Goal: Information Seeking & Learning: Learn about a topic

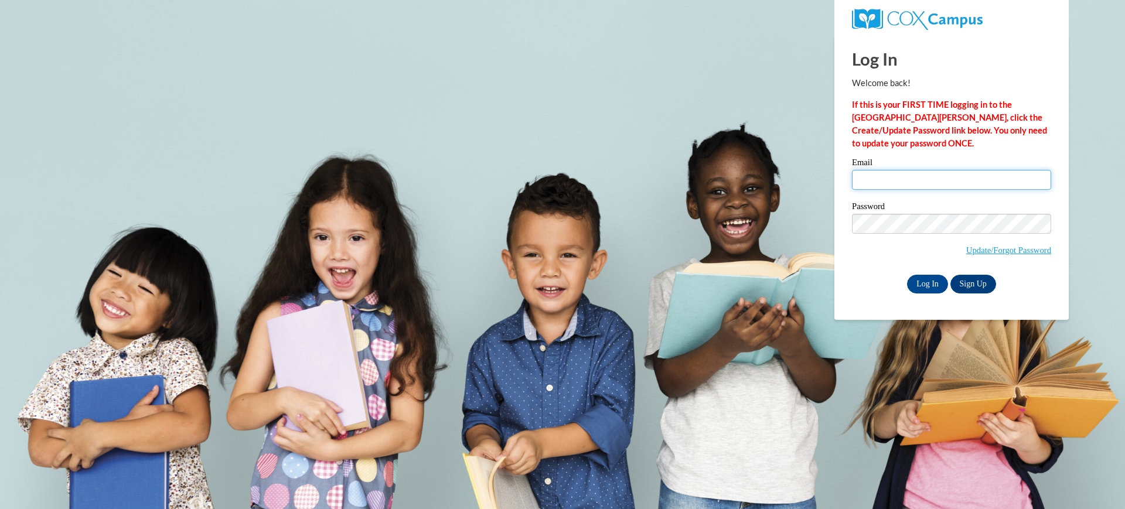
click at [912, 178] on input "Email" at bounding box center [951, 180] width 199 height 20
click at [900, 182] on input "Email" at bounding box center [951, 180] width 199 height 20
type input "gheide@kusd.edu"
click at [932, 276] on input "Log In" at bounding box center [927, 284] width 41 height 19
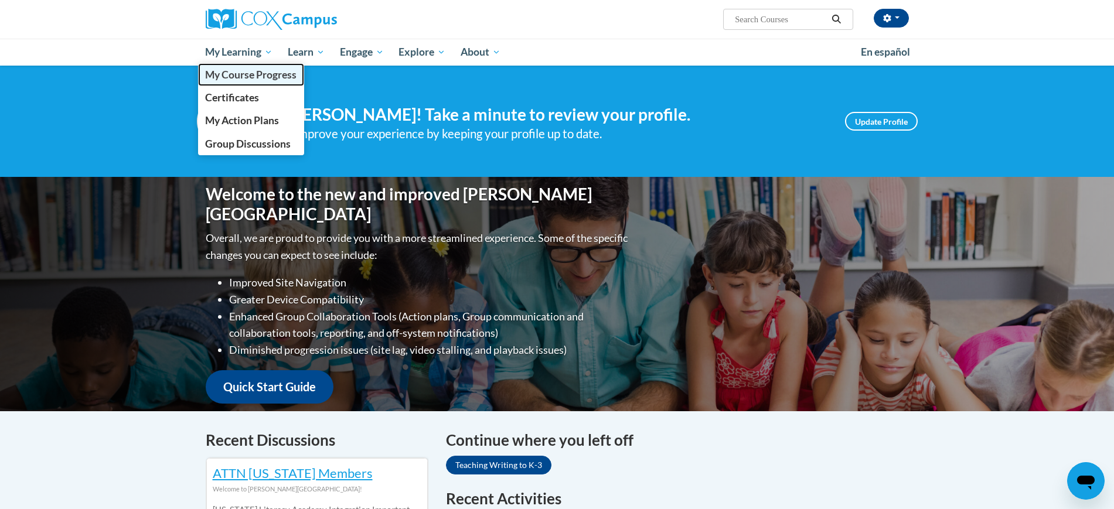
click at [244, 73] on span "My Course Progress" at bounding box center [250, 75] width 91 height 12
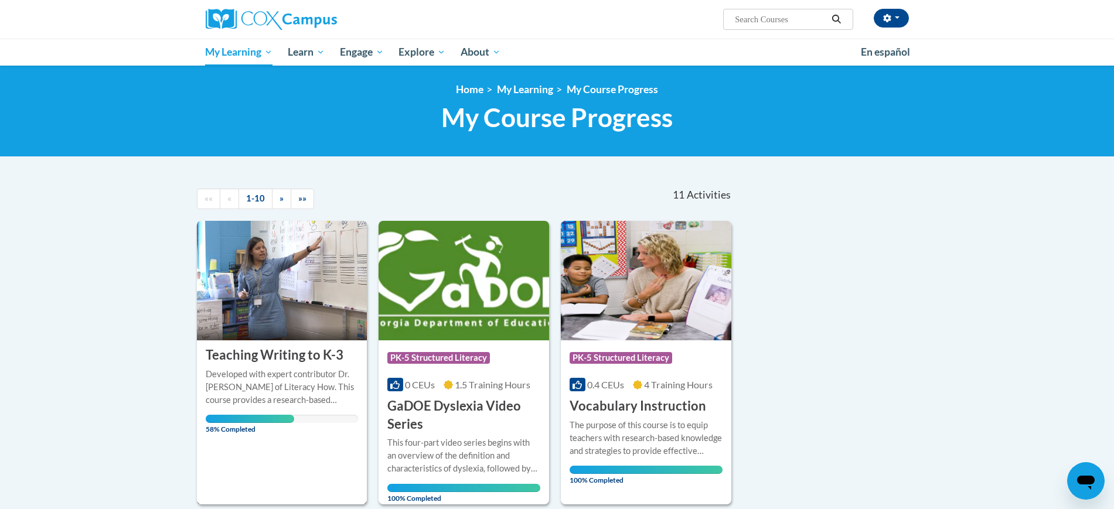
click at [251, 421] on span "58% Completed" at bounding box center [250, 424] width 88 height 19
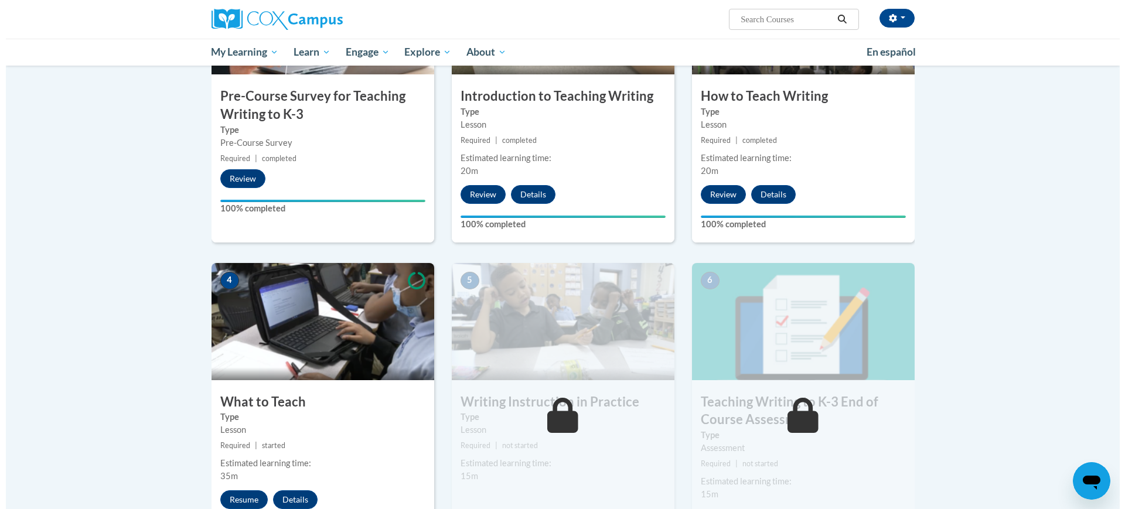
scroll to position [439, 0]
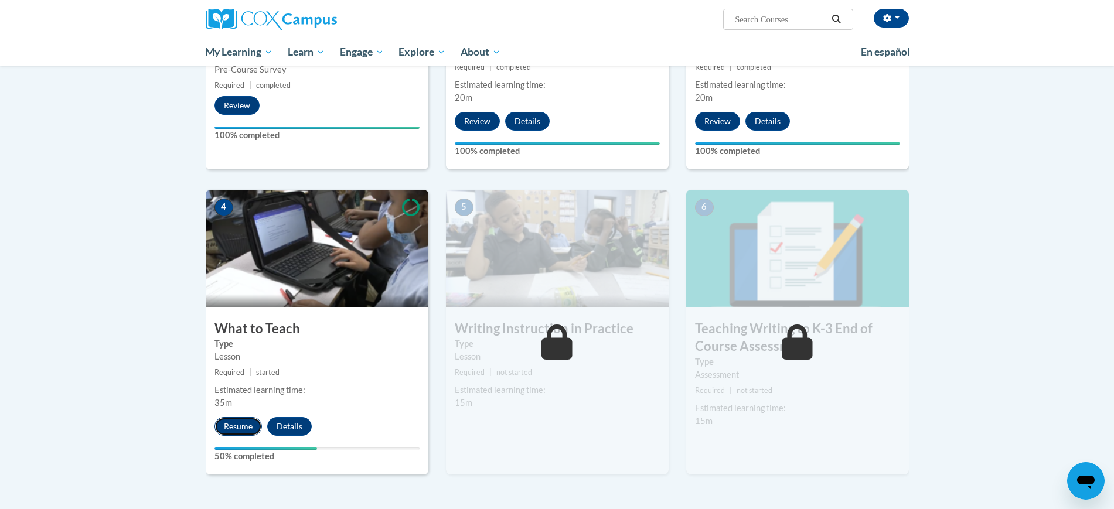
click at [224, 429] on button "Resume" at bounding box center [237, 426] width 47 height 19
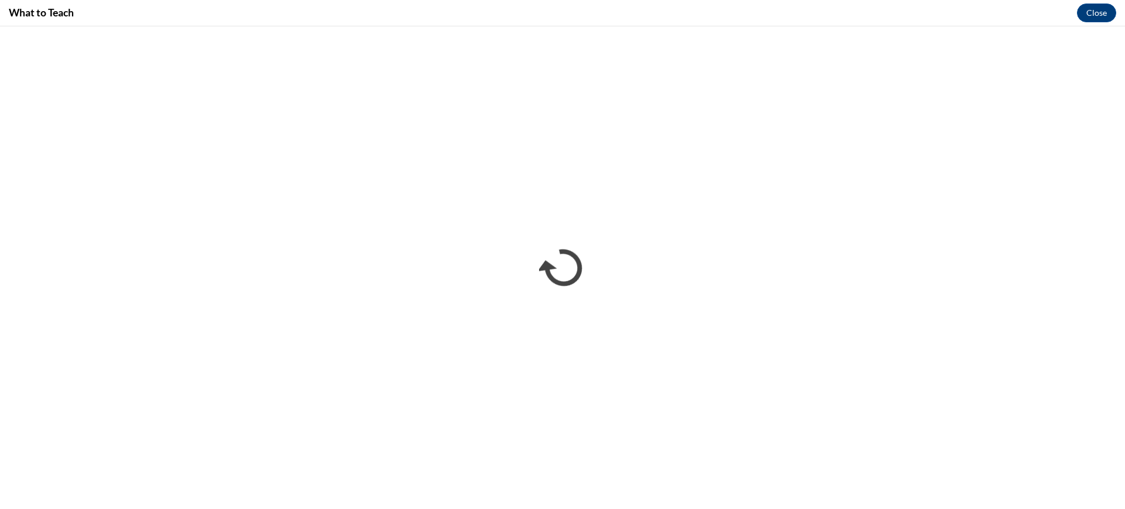
scroll to position [0, 0]
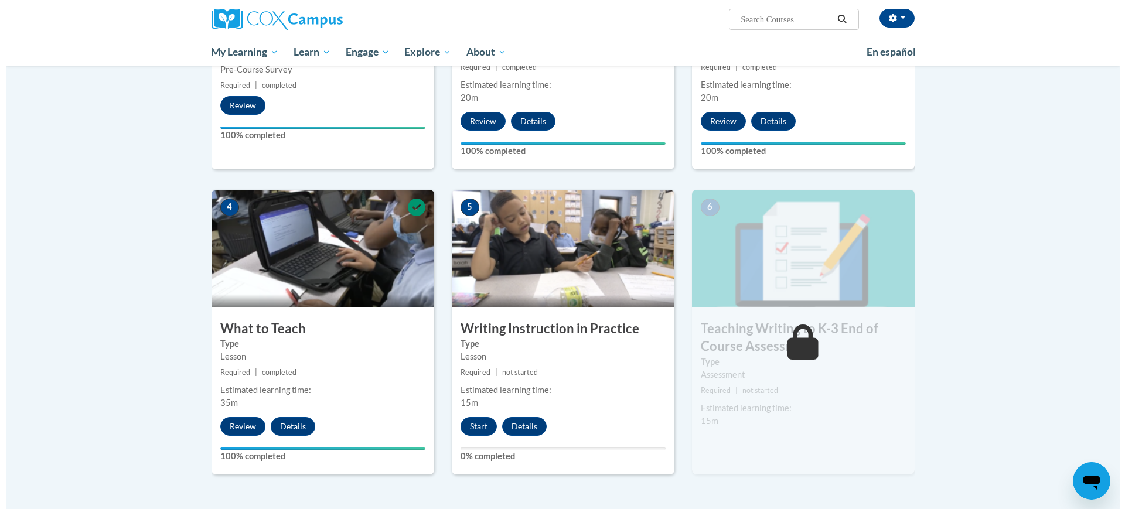
scroll to position [659, 0]
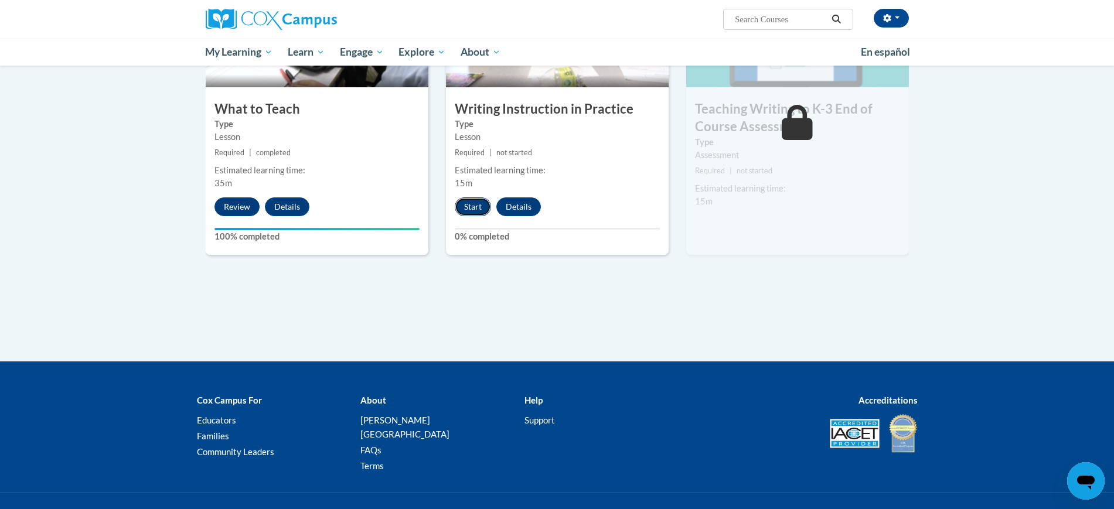
click at [479, 210] on button "Start" at bounding box center [473, 206] width 36 height 19
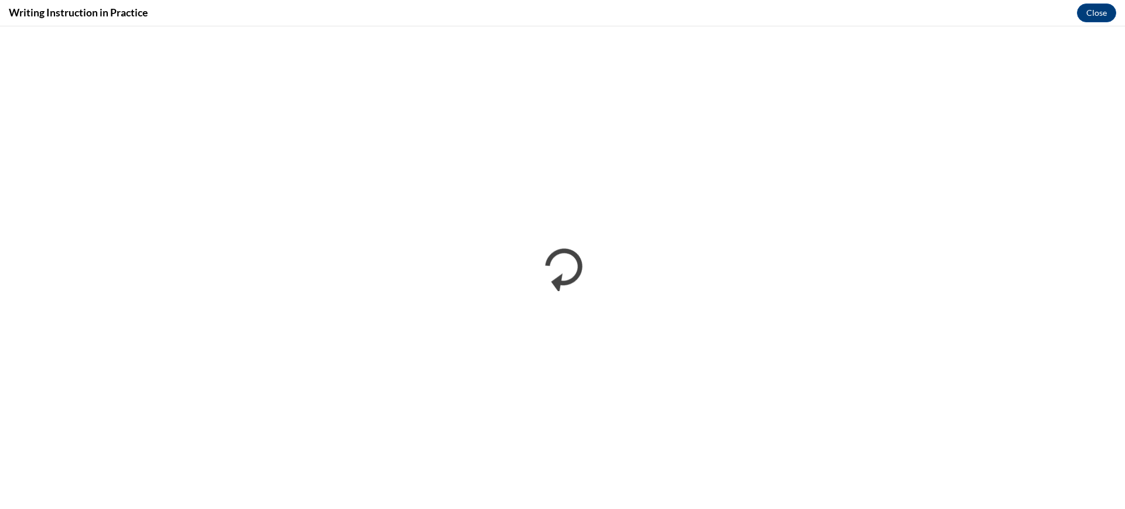
scroll to position [0, 0]
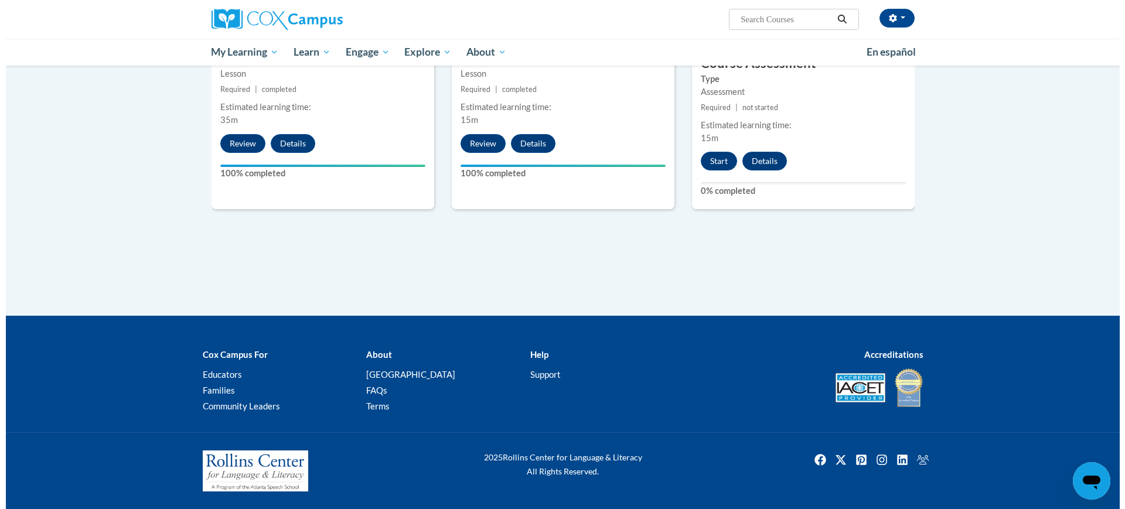
scroll to position [503, 0]
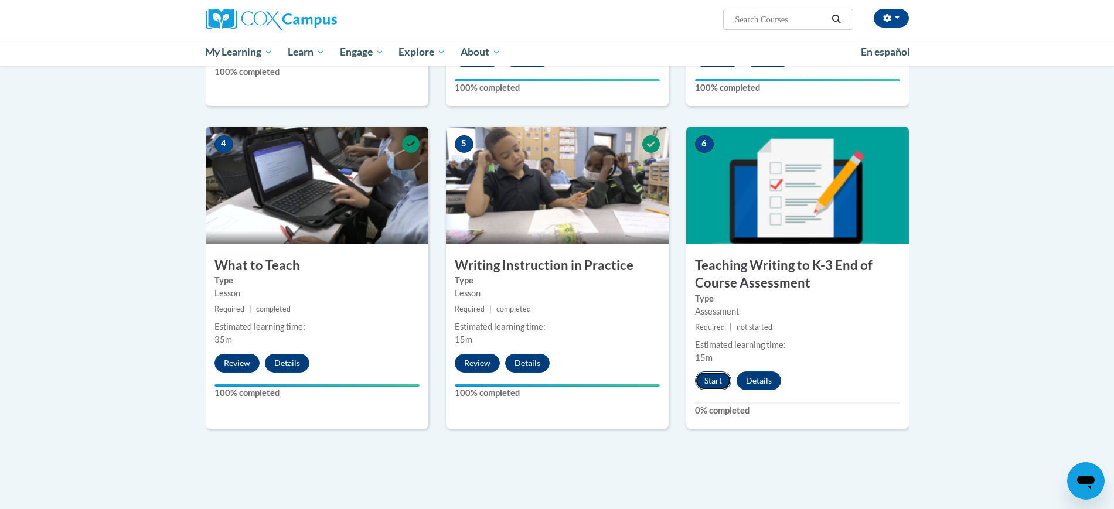
click at [712, 381] on button "Start" at bounding box center [713, 380] width 36 height 19
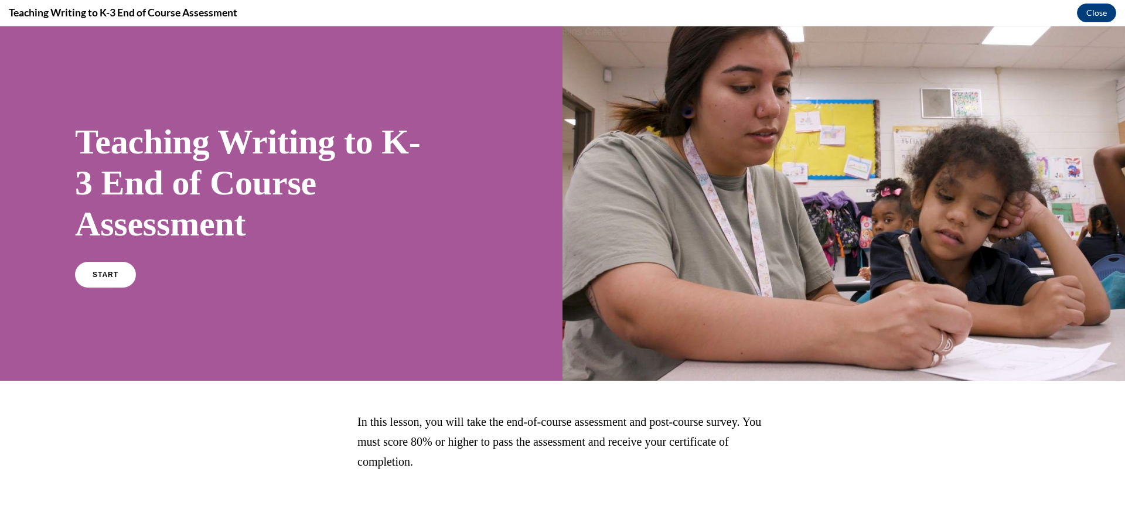
scroll to position [0, 0]
click at [100, 281] on link "START" at bounding box center [105, 274] width 64 height 27
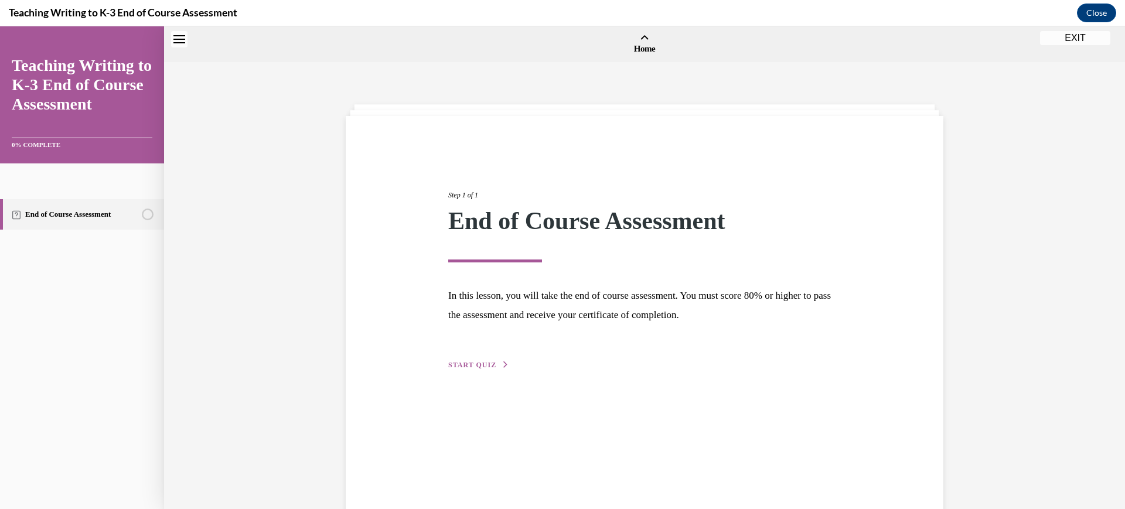
scroll to position [36, 0]
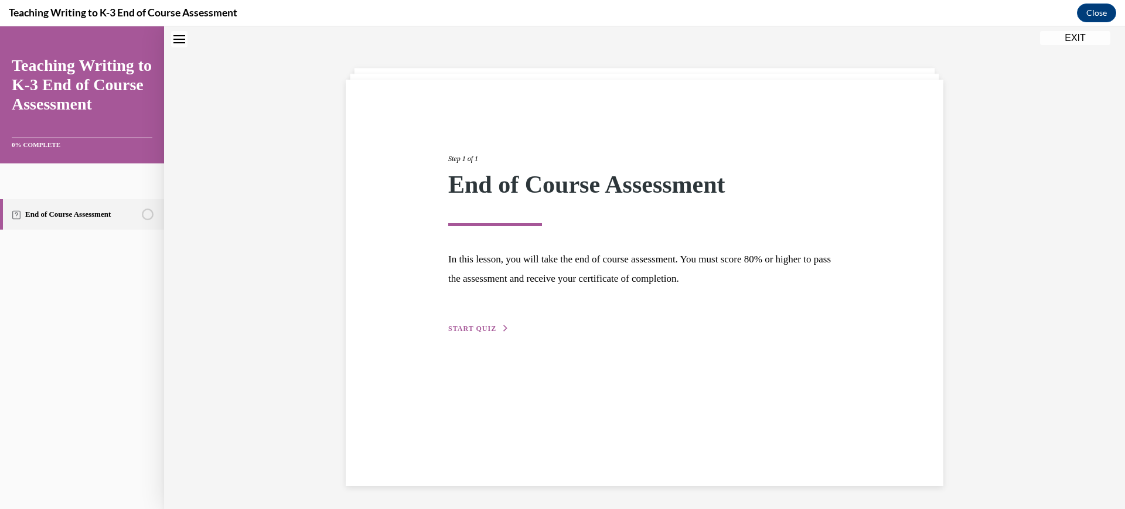
click at [472, 323] on button "START QUIZ" at bounding box center [478, 328] width 61 height 11
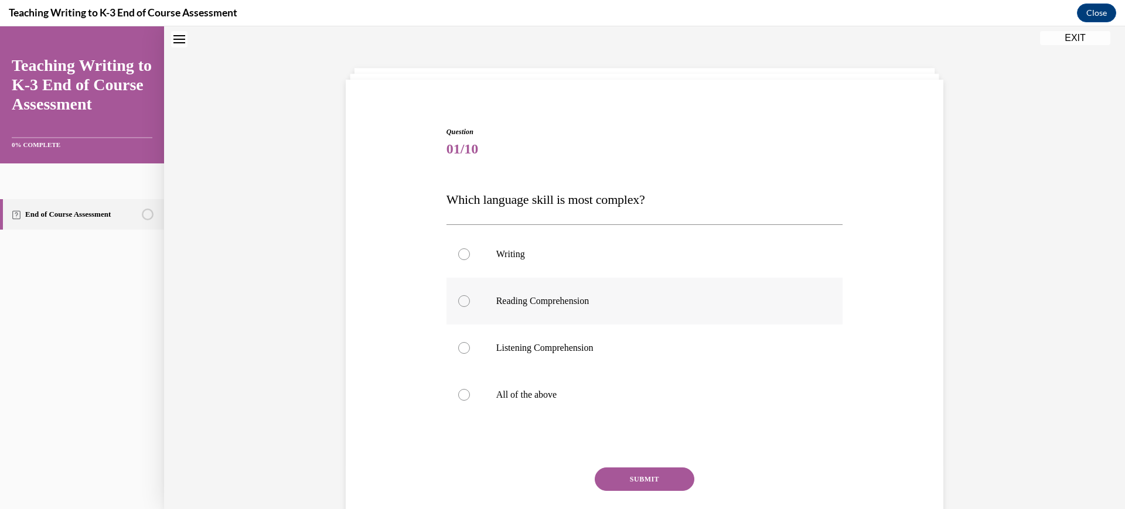
scroll to position [36, 0]
click at [521, 233] on label "Writing" at bounding box center [644, 254] width 397 height 47
click at [470, 249] on input "Writing" at bounding box center [464, 255] width 12 height 12
radio input "true"
click at [633, 482] on button "SUBMIT" at bounding box center [645, 479] width 100 height 23
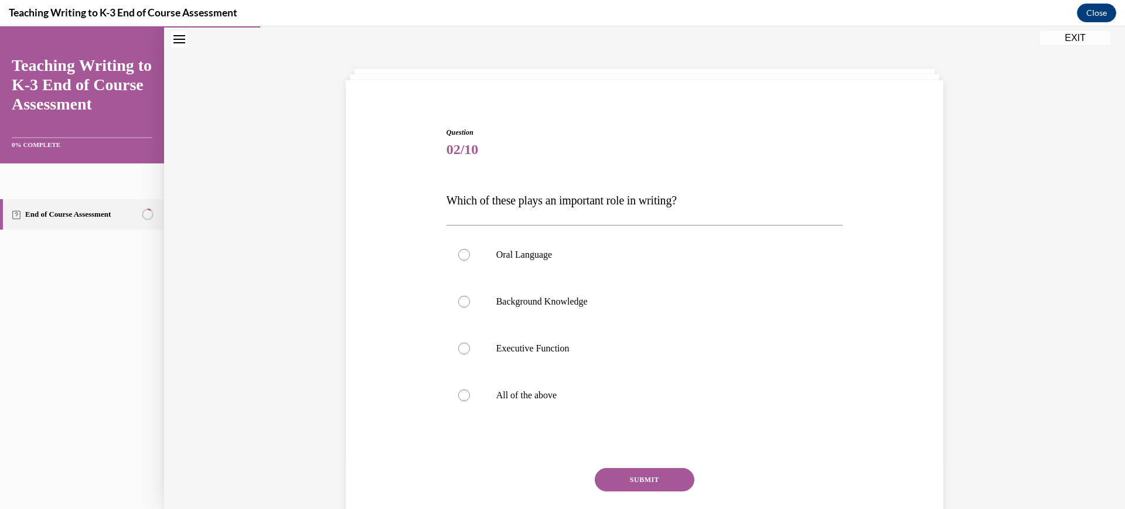
scroll to position [79, 0]
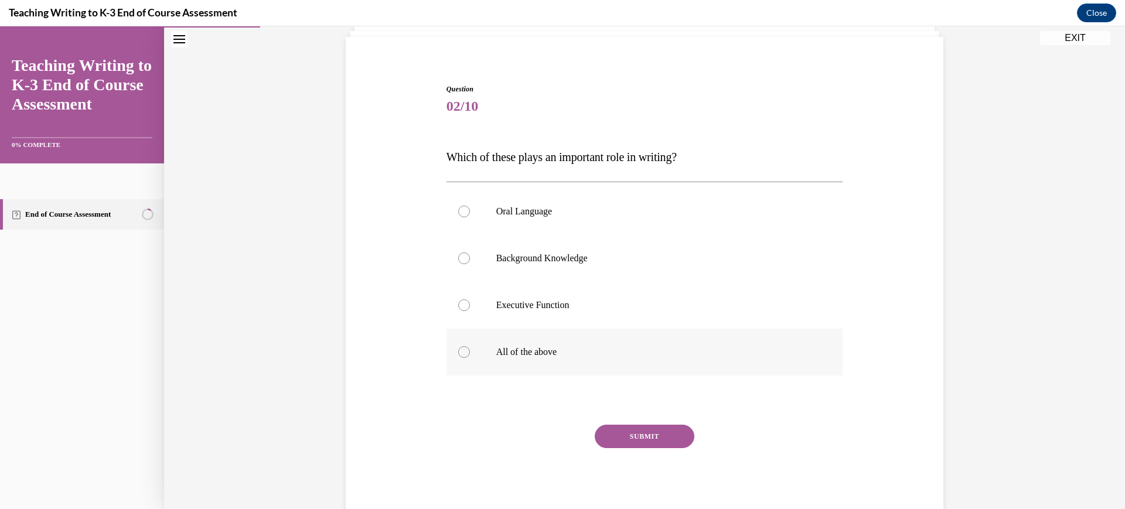
click at [579, 347] on p "All of the above" at bounding box center [655, 352] width 318 height 12
click at [470, 347] on input "All of the above" at bounding box center [464, 352] width 12 height 12
radio input "true"
click at [639, 436] on button "SUBMIT" at bounding box center [645, 436] width 100 height 23
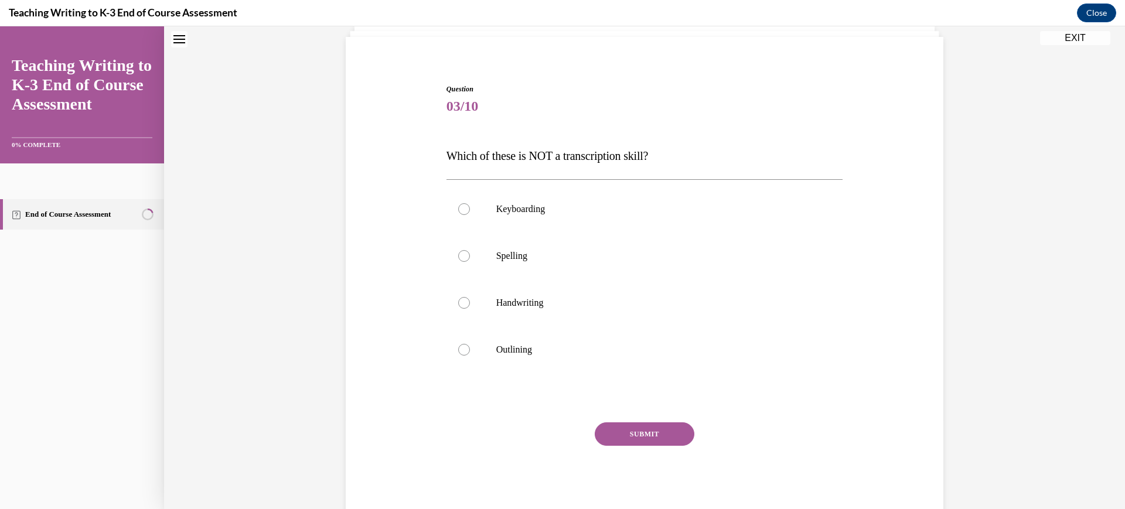
scroll to position [36, 0]
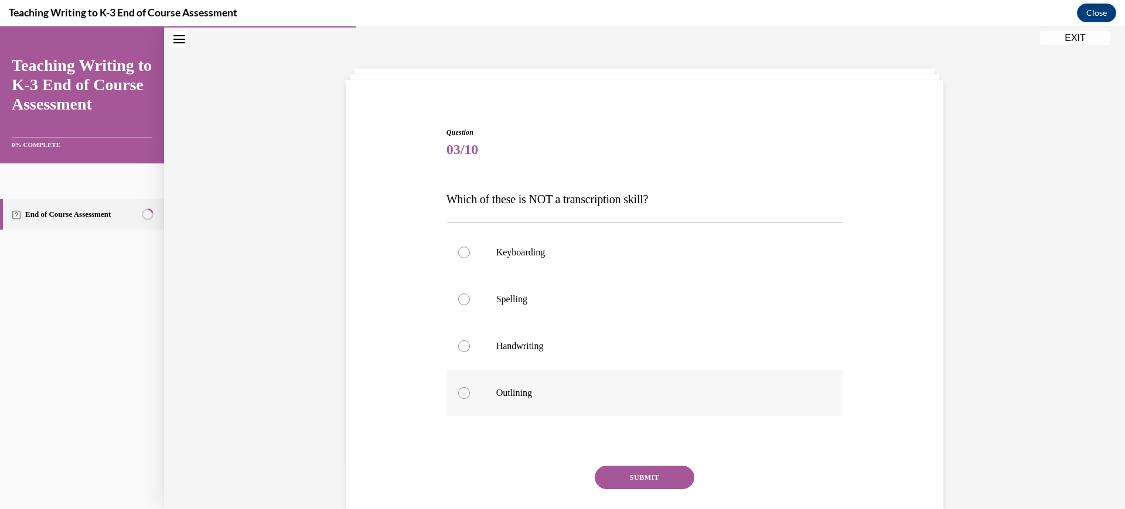
click at [551, 399] on label "Outlining" at bounding box center [644, 393] width 397 height 47
click at [470, 399] on input "Outlining" at bounding box center [464, 393] width 12 height 12
radio input "true"
click at [643, 476] on button "SUBMIT" at bounding box center [645, 477] width 100 height 23
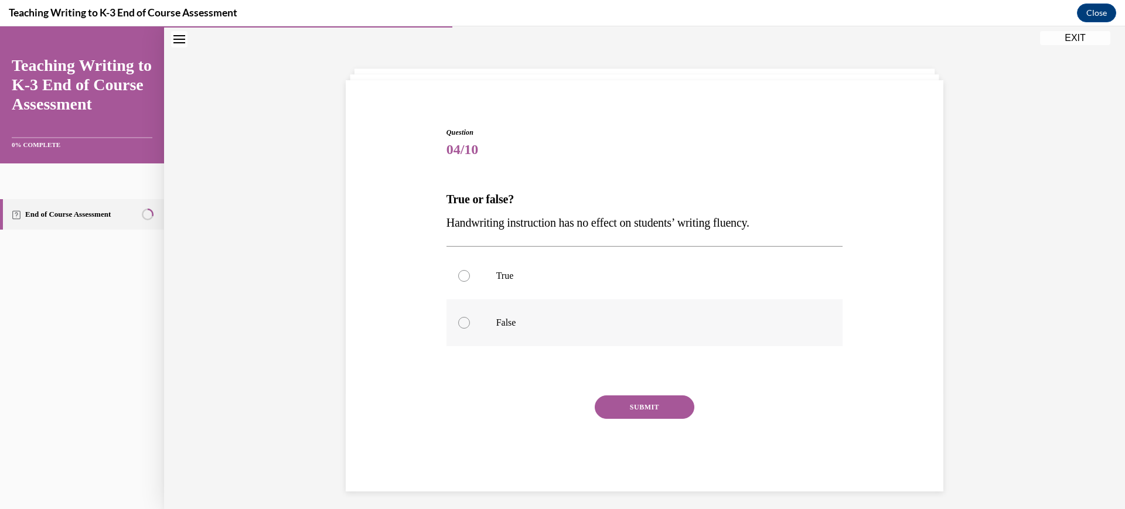
click at [524, 330] on label "False" at bounding box center [644, 322] width 397 height 47
click at [470, 329] on input "False" at bounding box center [464, 323] width 12 height 12
radio input "true"
click at [629, 410] on button "SUBMIT" at bounding box center [645, 406] width 100 height 23
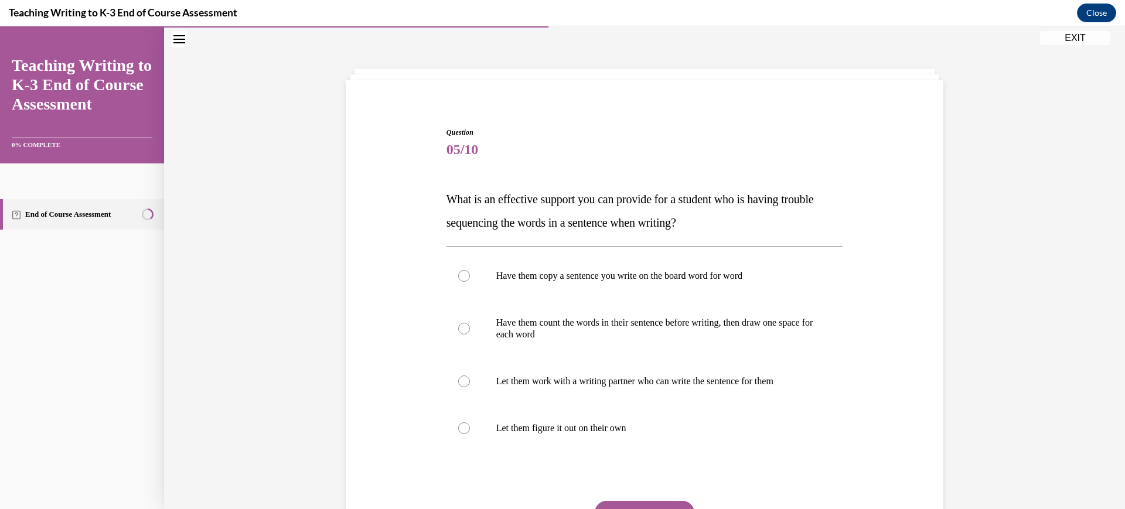
scroll to position [109, 0]
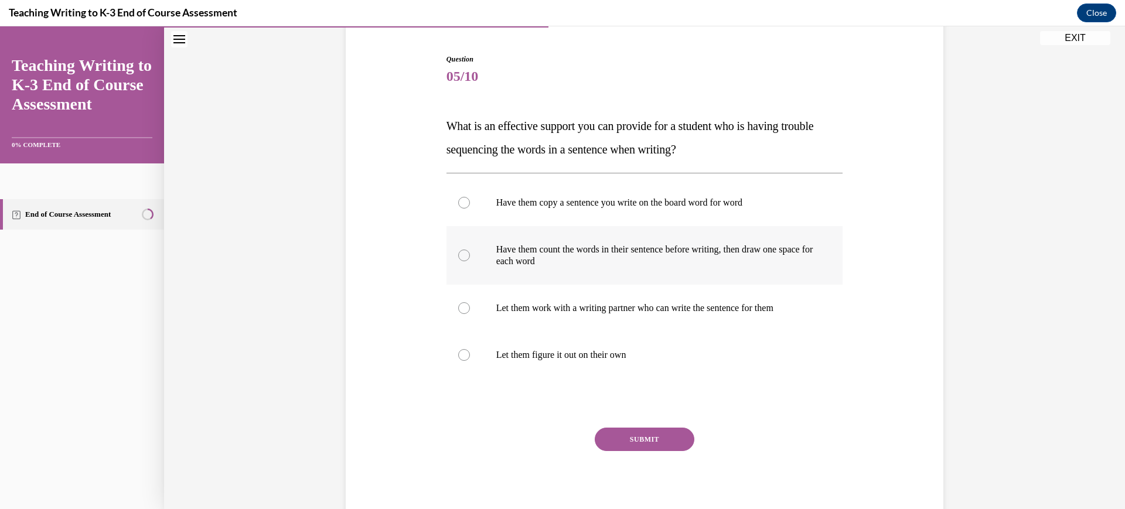
click at [582, 264] on p "Have them count the words in their sentence before writing, then draw one space…" at bounding box center [655, 255] width 318 height 23
click at [470, 261] on input "Have them count the words in their sentence before writing, then draw one space…" at bounding box center [464, 256] width 12 height 12
radio input "true"
click at [640, 432] on button "SUBMIT" at bounding box center [645, 439] width 100 height 23
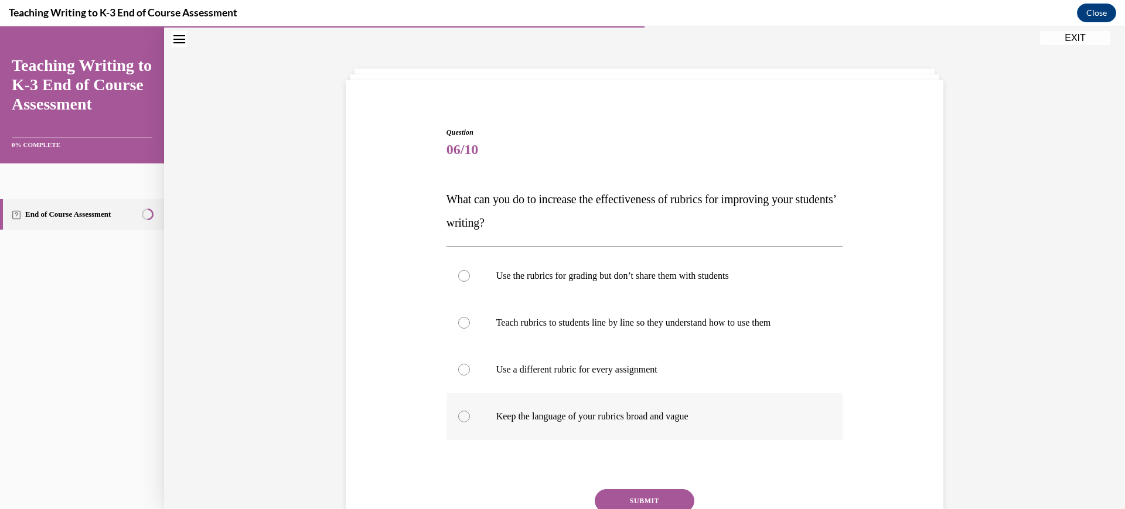
scroll to position [100, 0]
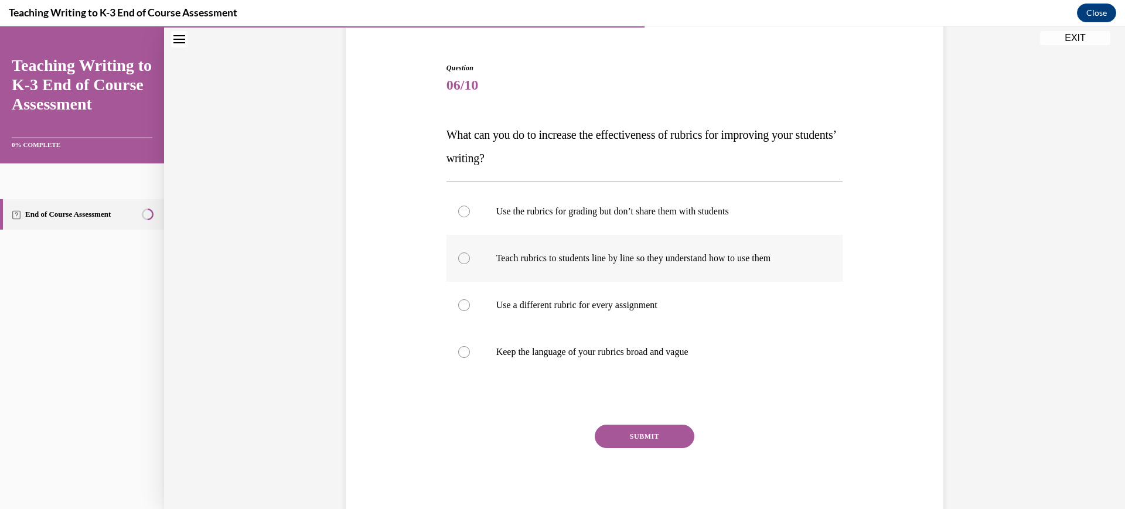
click at [627, 247] on label "Teach rubrics to students line by line so they understand how to use them" at bounding box center [644, 258] width 397 height 47
click at [470, 252] on input "Teach rubrics to students line by line so they understand how to use them" at bounding box center [464, 258] width 12 height 12
radio input "true"
click at [634, 441] on button "SUBMIT" at bounding box center [645, 436] width 100 height 23
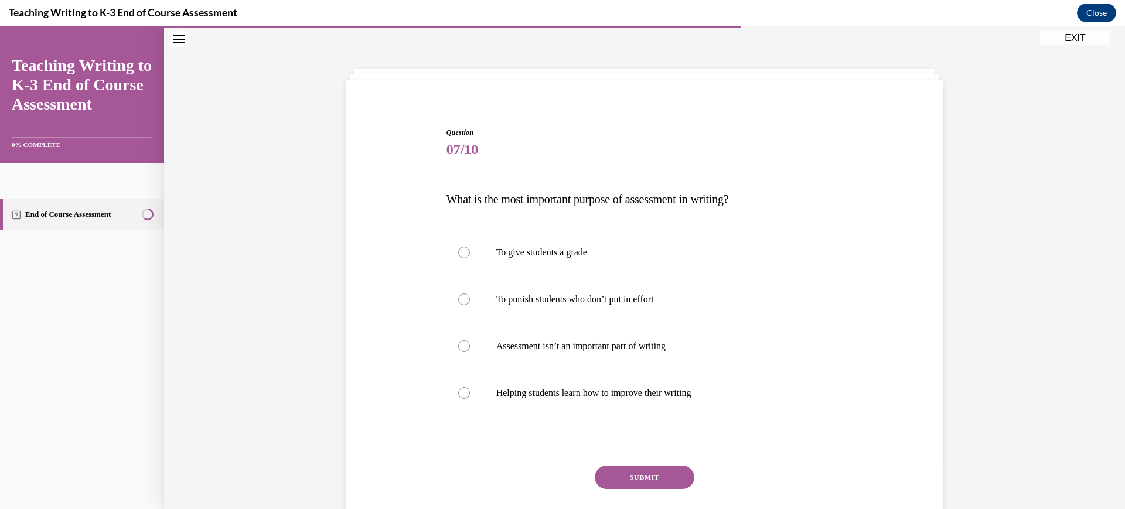
scroll to position [77, 0]
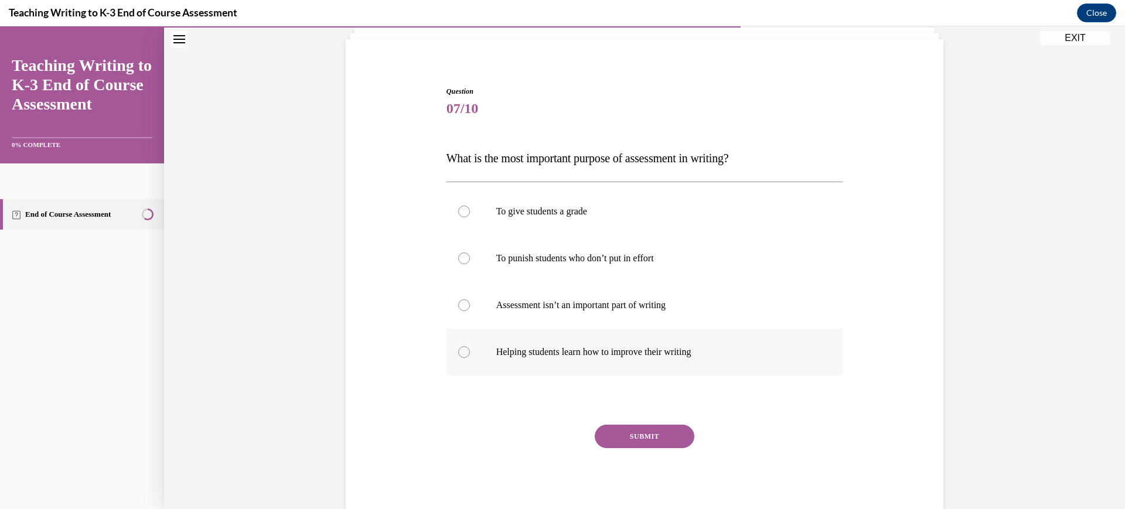
click at [638, 354] on p "Helping students learn how to improve their writing" at bounding box center [655, 352] width 318 height 12
click at [470, 354] on input "Helping students learn how to improve their writing" at bounding box center [464, 352] width 12 height 12
radio input "true"
click at [632, 432] on button "SUBMIT" at bounding box center [645, 436] width 100 height 23
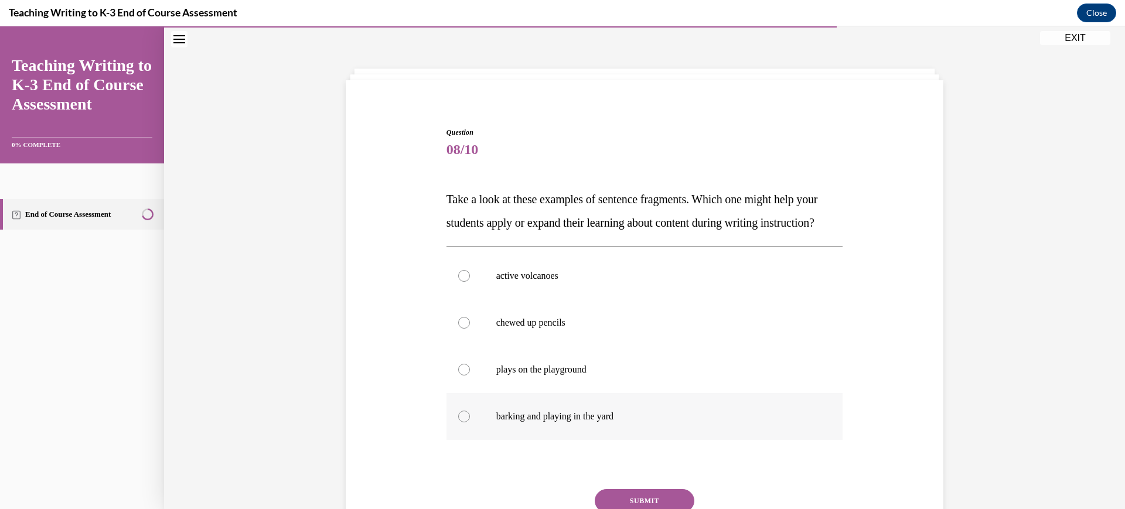
scroll to position [109, 0]
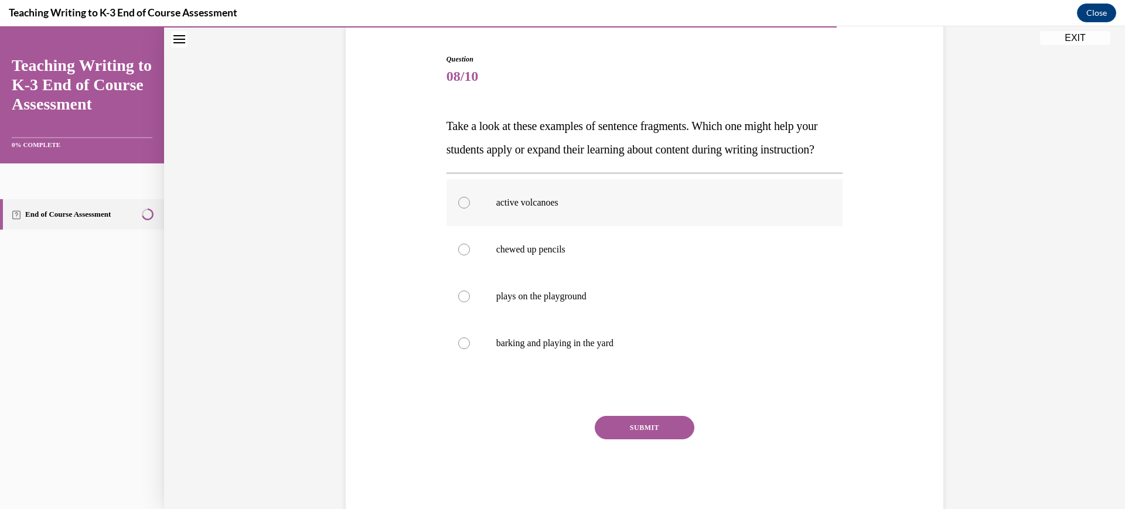
click at [623, 226] on label "active volcanoes" at bounding box center [644, 202] width 397 height 47
click at [470, 209] on input "active volcanoes" at bounding box center [464, 203] width 12 height 12
radio input "true"
click at [627, 439] on button "SUBMIT" at bounding box center [645, 427] width 100 height 23
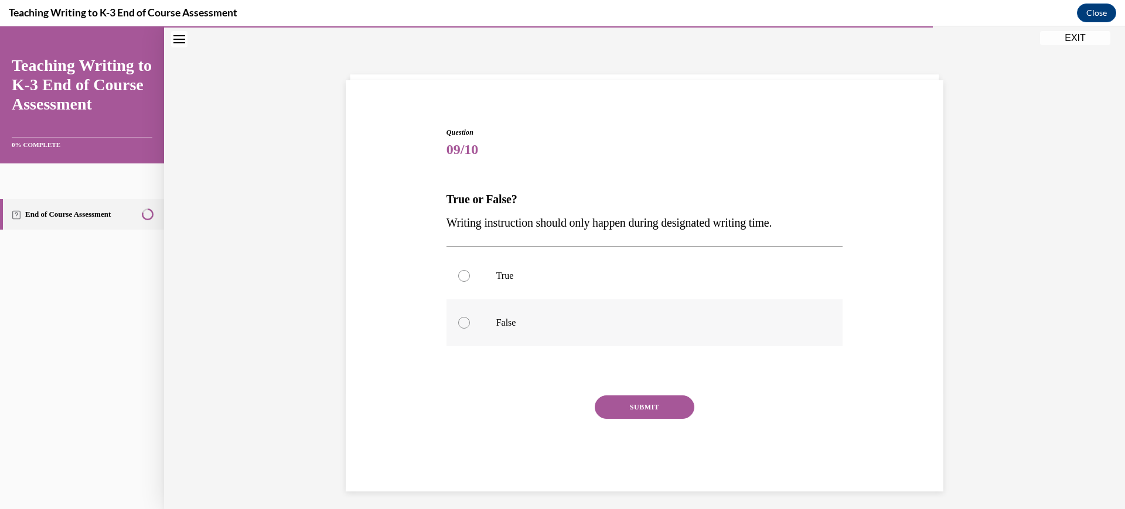
click at [583, 321] on p "False" at bounding box center [655, 323] width 318 height 12
click at [470, 321] on input "False" at bounding box center [464, 323] width 12 height 12
radio input "true"
click at [625, 411] on button "SUBMIT" at bounding box center [645, 406] width 100 height 23
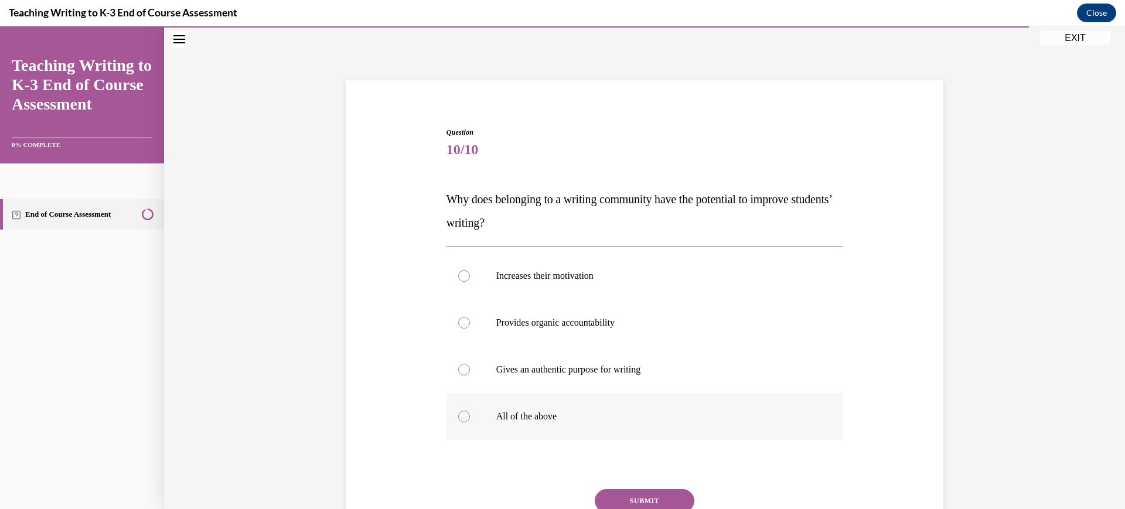
click at [623, 411] on p "All of the above" at bounding box center [655, 417] width 318 height 12
click at [470, 411] on input "All of the above" at bounding box center [464, 417] width 12 height 12
radio input "true"
click at [626, 493] on button "SUBMIT" at bounding box center [645, 500] width 100 height 23
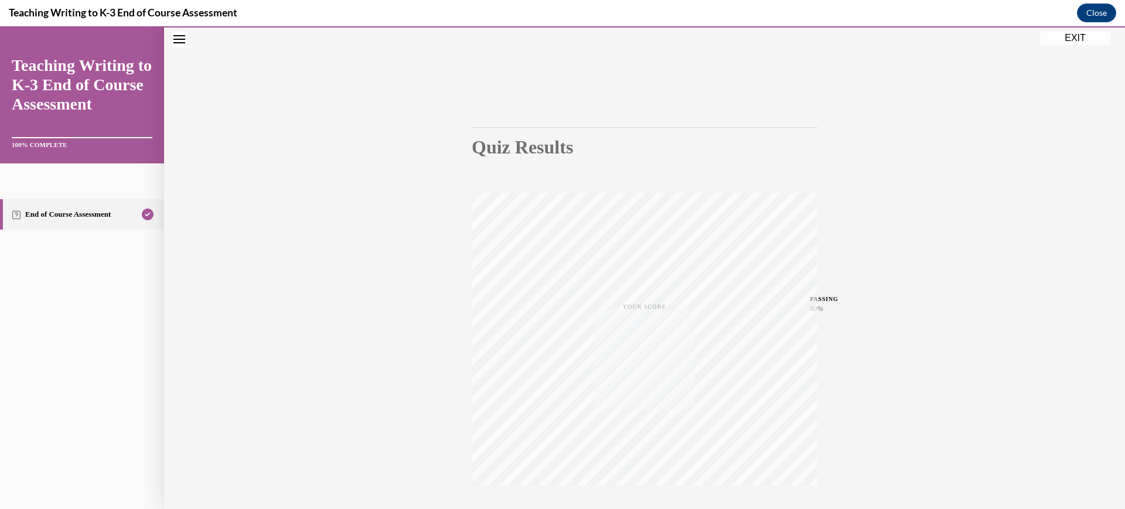
scroll to position [118, 0]
click at [1062, 37] on button "EXIT" at bounding box center [1075, 38] width 70 height 14
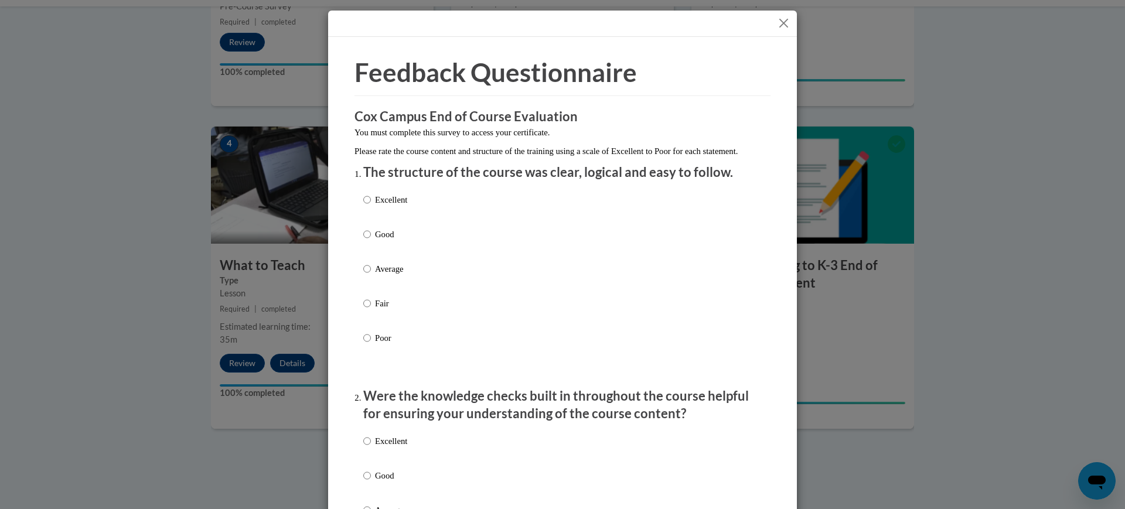
click at [387, 275] on p "Average" at bounding box center [391, 268] width 32 height 13
click at [371, 275] on input "Average" at bounding box center [367, 268] width 8 height 13
radio input "true"
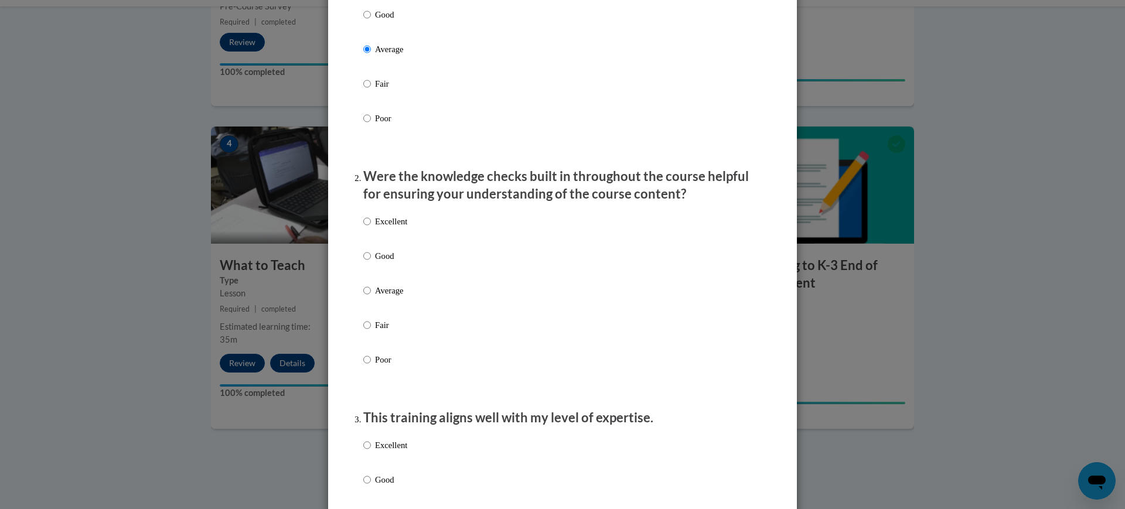
click at [389, 296] on p "Average" at bounding box center [391, 290] width 32 height 13
click at [371, 296] on input "Average" at bounding box center [367, 290] width 8 height 13
radio input "true"
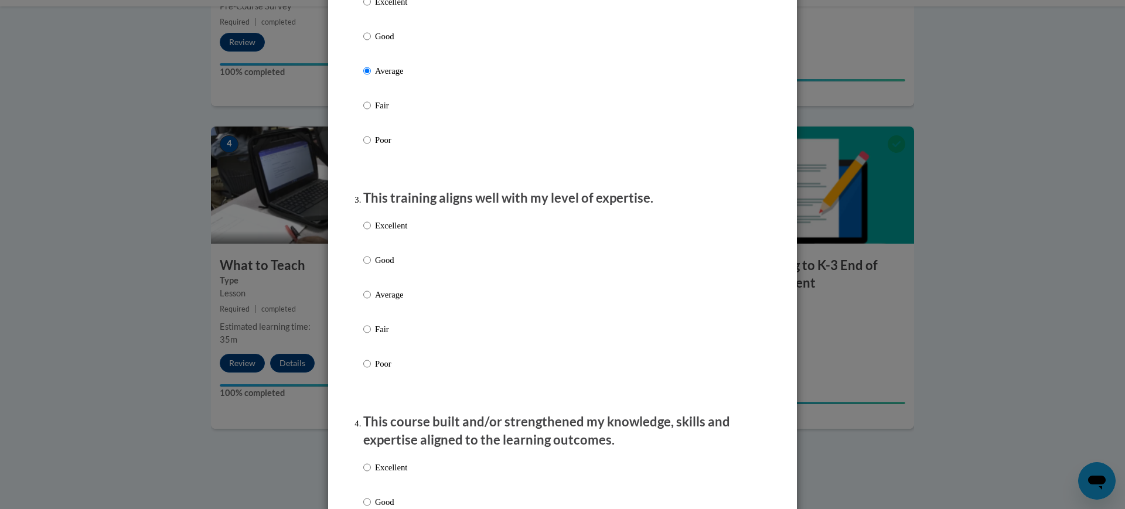
click at [388, 301] on p "Average" at bounding box center [391, 294] width 32 height 13
click at [371, 301] on input "Average" at bounding box center [367, 294] width 8 height 13
radio input "true"
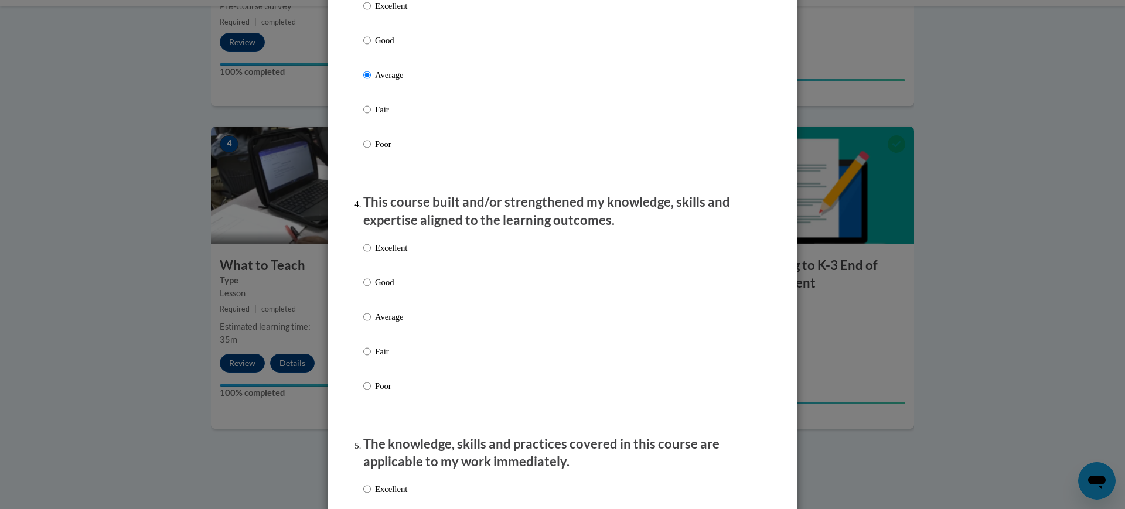
click at [390, 323] on p "Average" at bounding box center [391, 316] width 32 height 13
click at [371, 323] on input "Average" at bounding box center [367, 316] width 8 height 13
radio input "true"
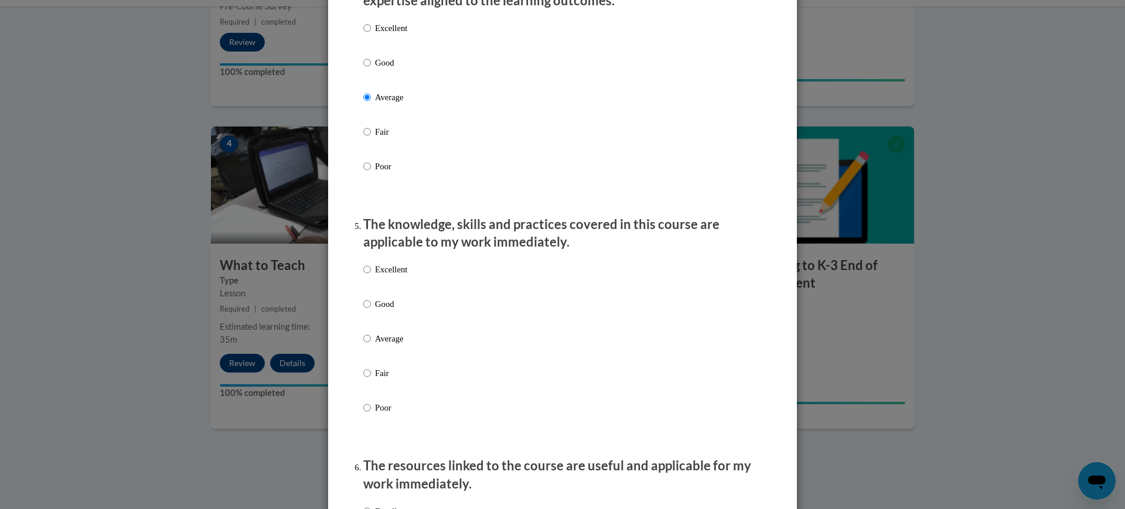
click at [394, 345] on p "Average" at bounding box center [391, 338] width 32 height 13
click at [371, 345] on input "Average" at bounding box center [367, 338] width 8 height 13
radio input "true"
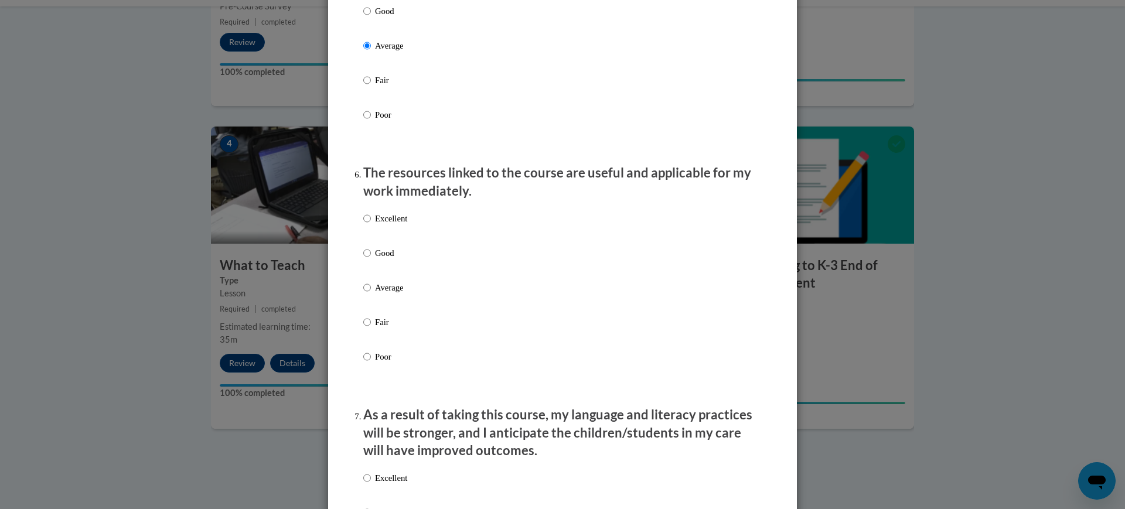
click at [375, 294] on p "Average" at bounding box center [391, 287] width 32 height 13
click at [371, 294] on input "Average" at bounding box center [367, 287] width 8 height 13
radio input "true"
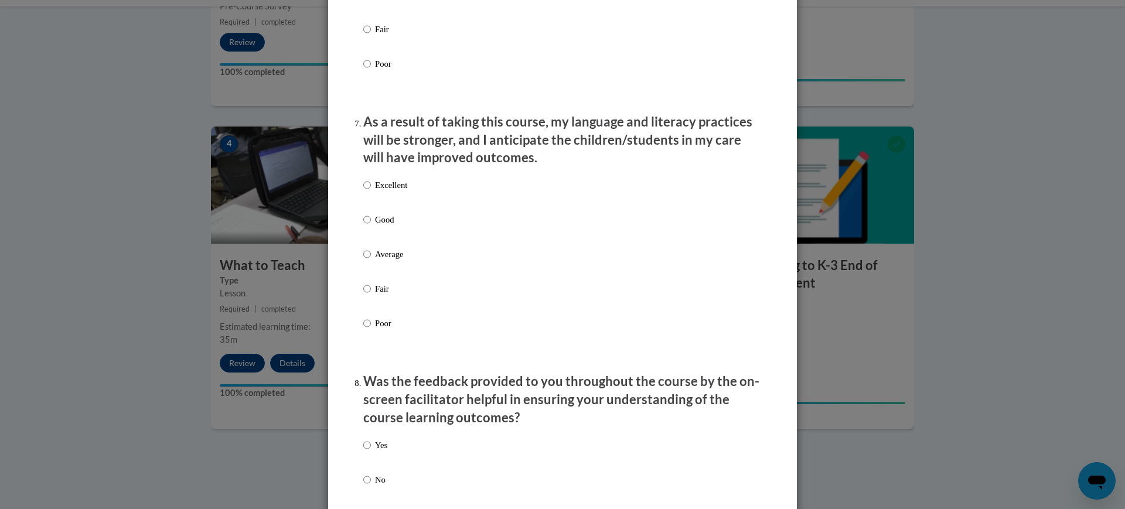
click at [391, 261] on p "Average" at bounding box center [391, 254] width 32 height 13
click at [371, 261] on input "Average" at bounding box center [367, 254] width 8 height 13
radio input "true"
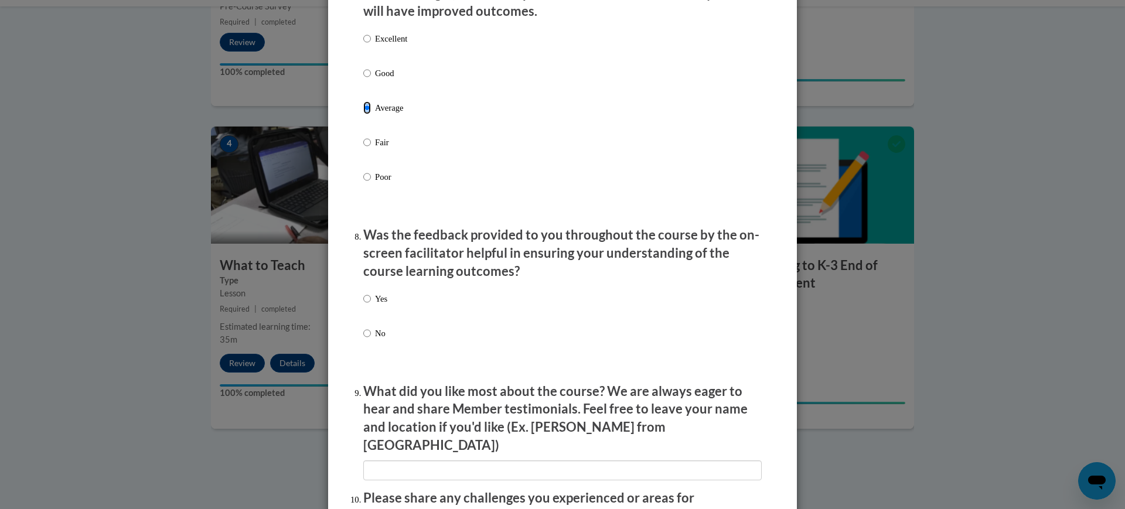
scroll to position [1684, 0]
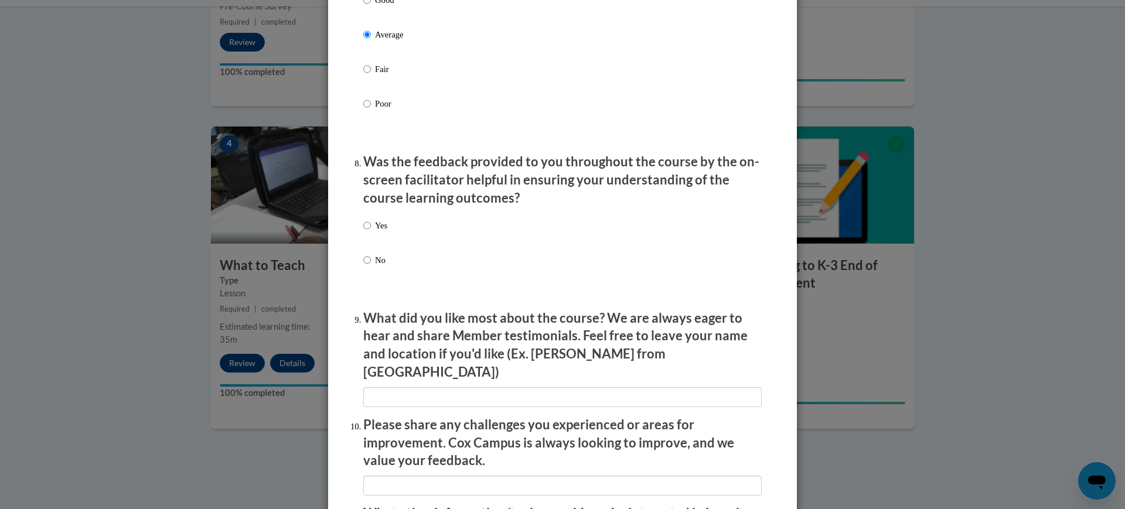
click at [366, 275] on label "No" at bounding box center [375, 270] width 24 height 32
click at [366, 267] on input "No" at bounding box center [367, 260] width 8 height 13
radio input "true"
click at [375, 232] on p "Yes" at bounding box center [381, 225] width 12 height 13
click at [371, 232] on input "Yes" at bounding box center [367, 225] width 8 height 13
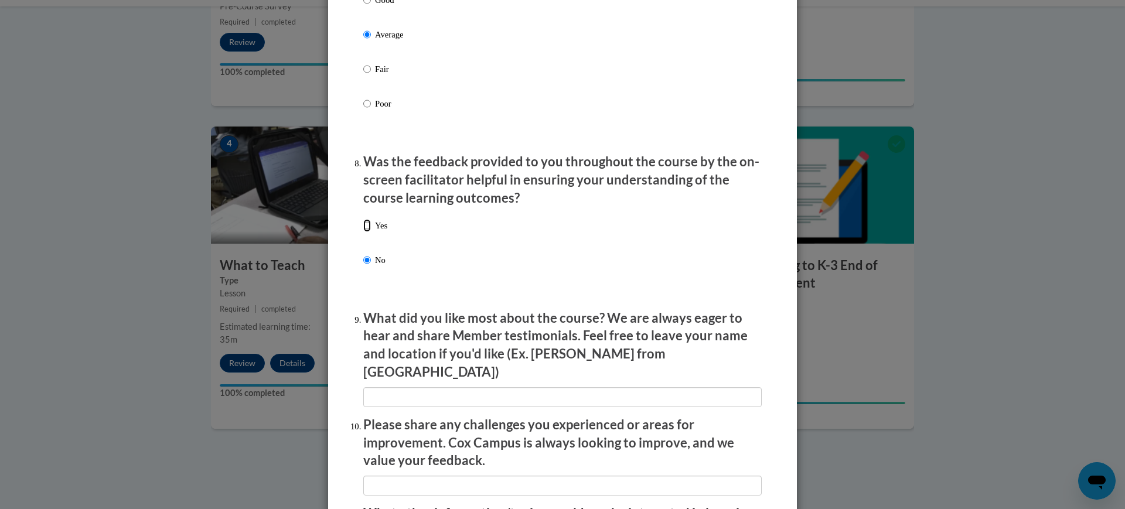
radio input "true"
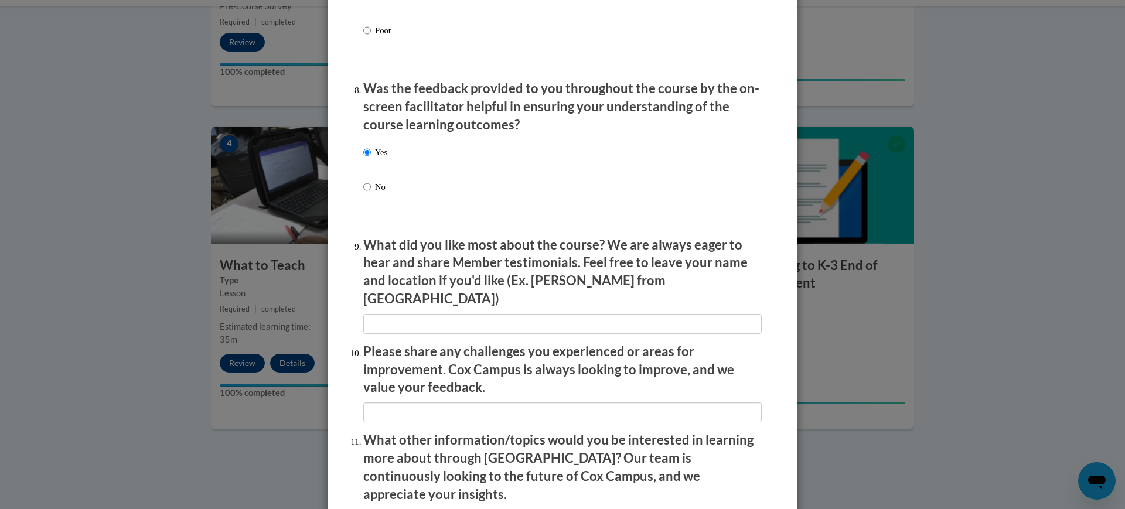
click at [386, 296] on p "What did you like most about the course? We are always eager to hear and share …" at bounding box center [562, 272] width 398 height 72
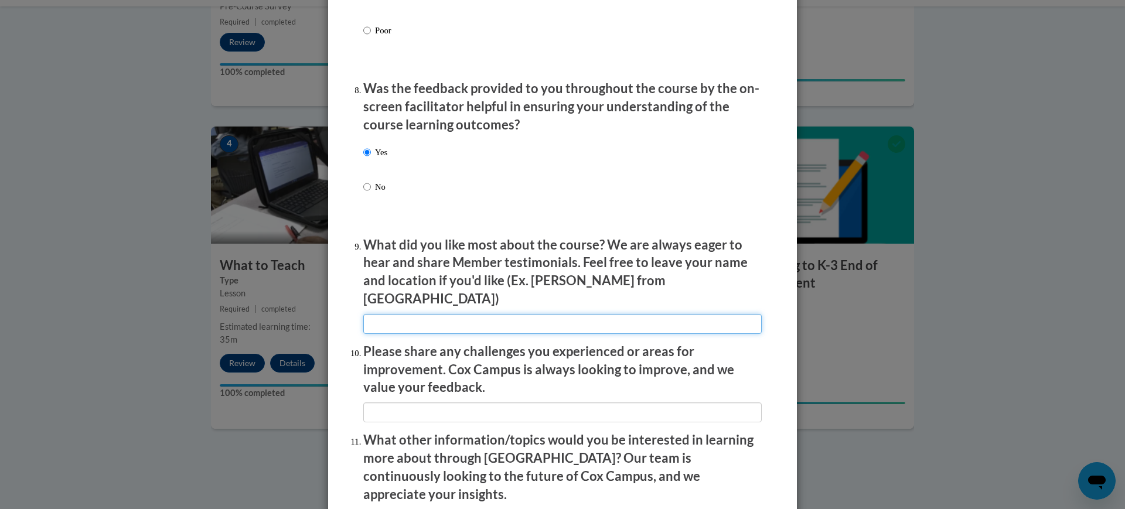
click at [395, 320] on input "textbox" at bounding box center [562, 324] width 398 height 20
type input "It was informational"
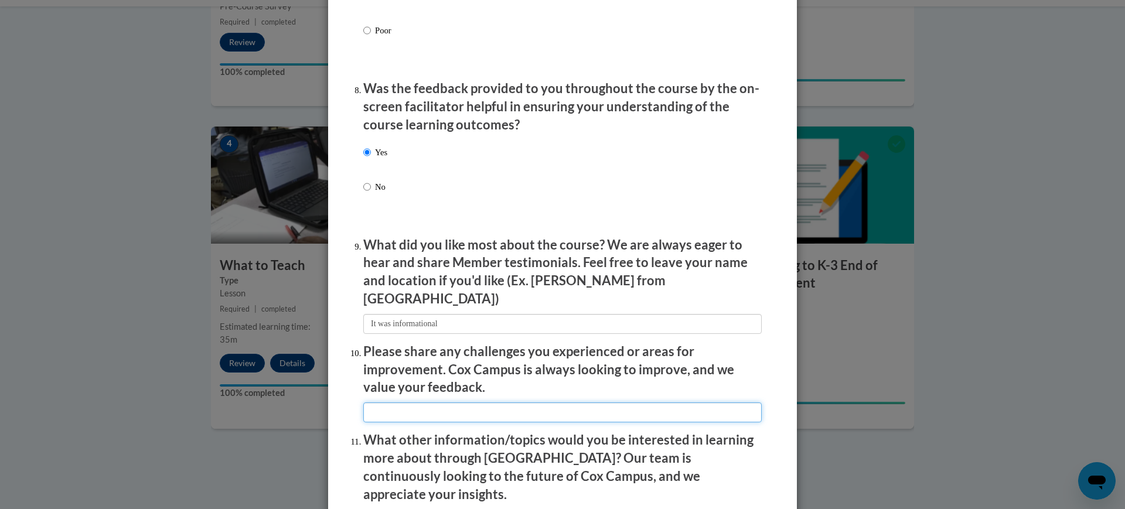
click at [425, 402] on input "textbox" at bounding box center [562, 412] width 398 height 20
type input "No challenges were experienced"
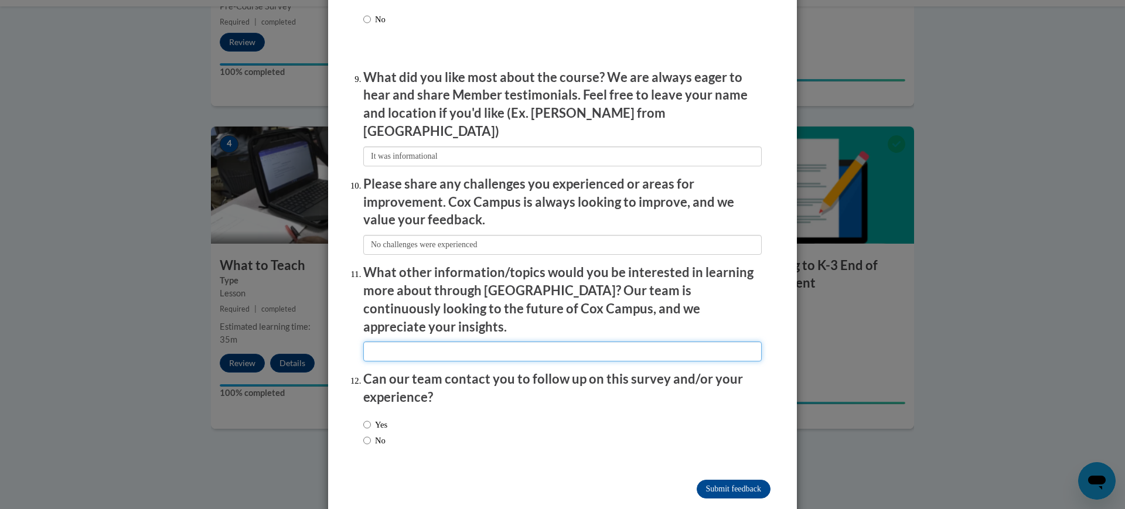
click at [395, 342] on input "textbox" at bounding box center [562, 352] width 398 height 20
type input "Nothing comes to mind"
click at [374, 419] on div "Yes No" at bounding box center [375, 432] width 24 height 40
click at [374, 434] on label "No" at bounding box center [374, 440] width 22 height 13
click at [371, 434] on input "No" at bounding box center [367, 440] width 8 height 13
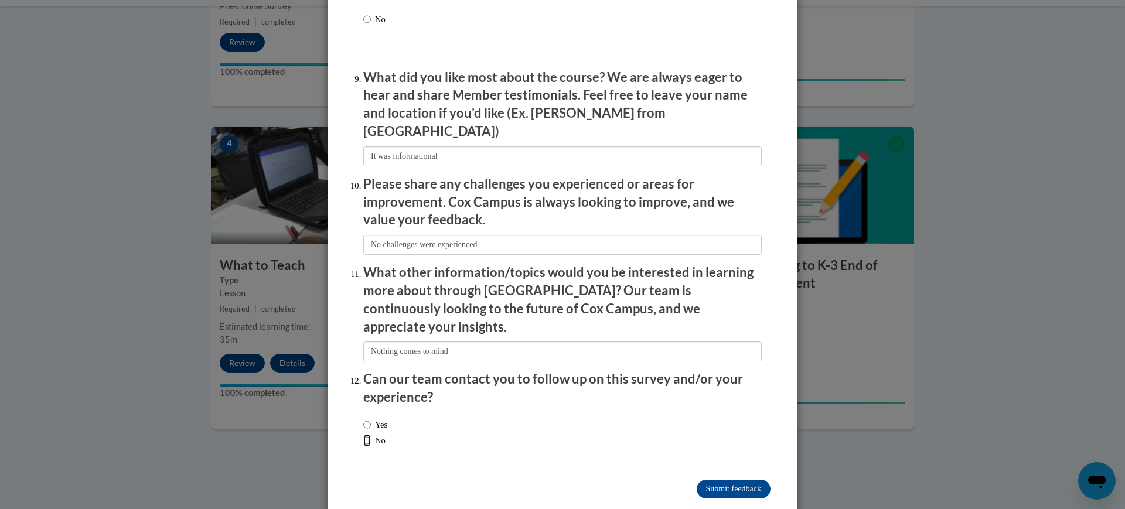
radio input "true"
click at [722, 480] on input "Submit feedback" at bounding box center [734, 489] width 74 height 19
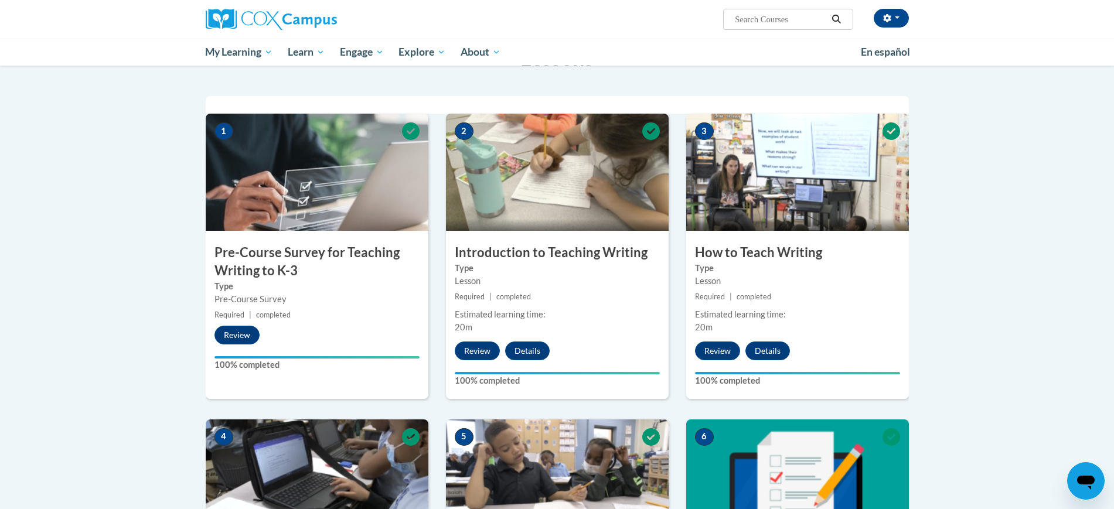
scroll to position [0, 0]
